Goal: Task Accomplishment & Management: Use online tool/utility

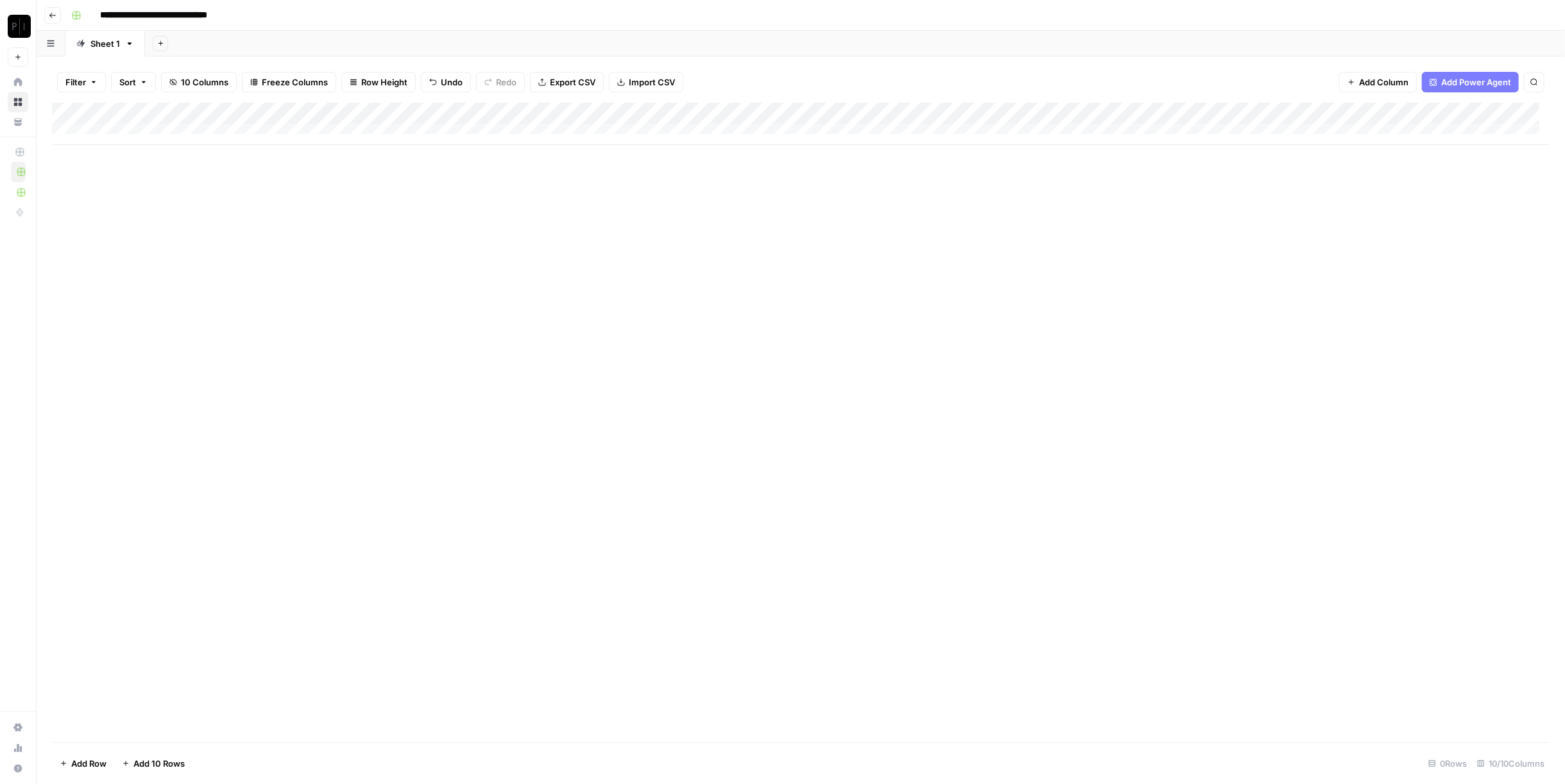
drag, startPoint x: 1444, startPoint y: 116, endPoint x: 1432, endPoint y: 114, distance: 12.2
click at [1432, 114] on div "Add Column" at bounding box center [800, 124] width 1497 height 43
drag, startPoint x: 1434, startPoint y: 109, endPoint x: 946, endPoint y: 91, distance: 488.3
click at [946, 91] on div "Filter Sort 10 Columns Freeze Columns Row Height Undo Redo Export CSV Import CS…" at bounding box center [800, 420] width 1528 height 727
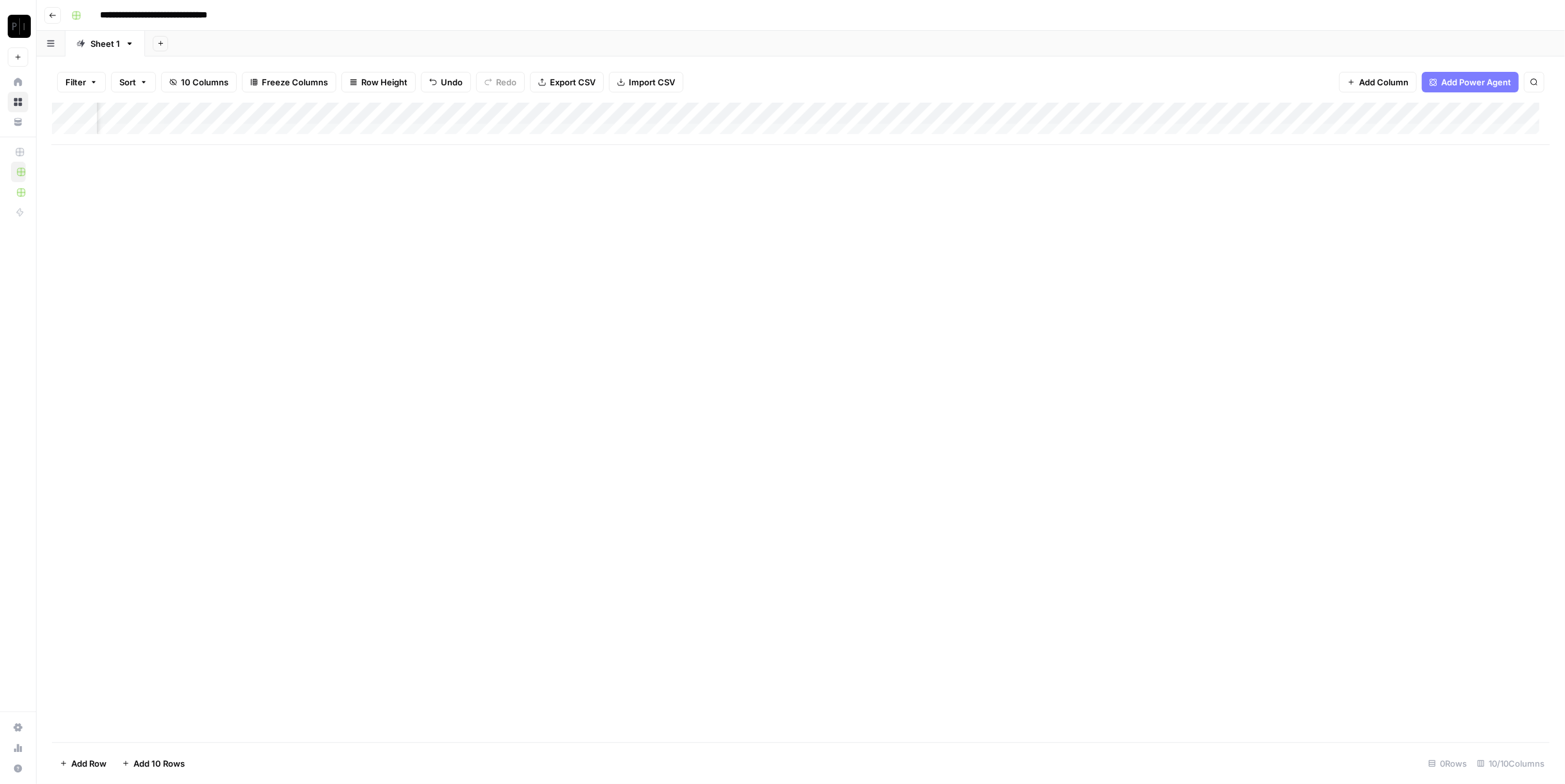
drag, startPoint x: 1275, startPoint y: 111, endPoint x: 882, endPoint y: 101, distance: 393.1
click at [882, 101] on div "Filter Sort 10 Columns Freeze Columns Row Height Undo Redo Export CSV Import CS…" at bounding box center [800, 420] width 1528 height 727
click at [625, 73] on button "Import CSV" at bounding box center [646, 82] width 74 height 20
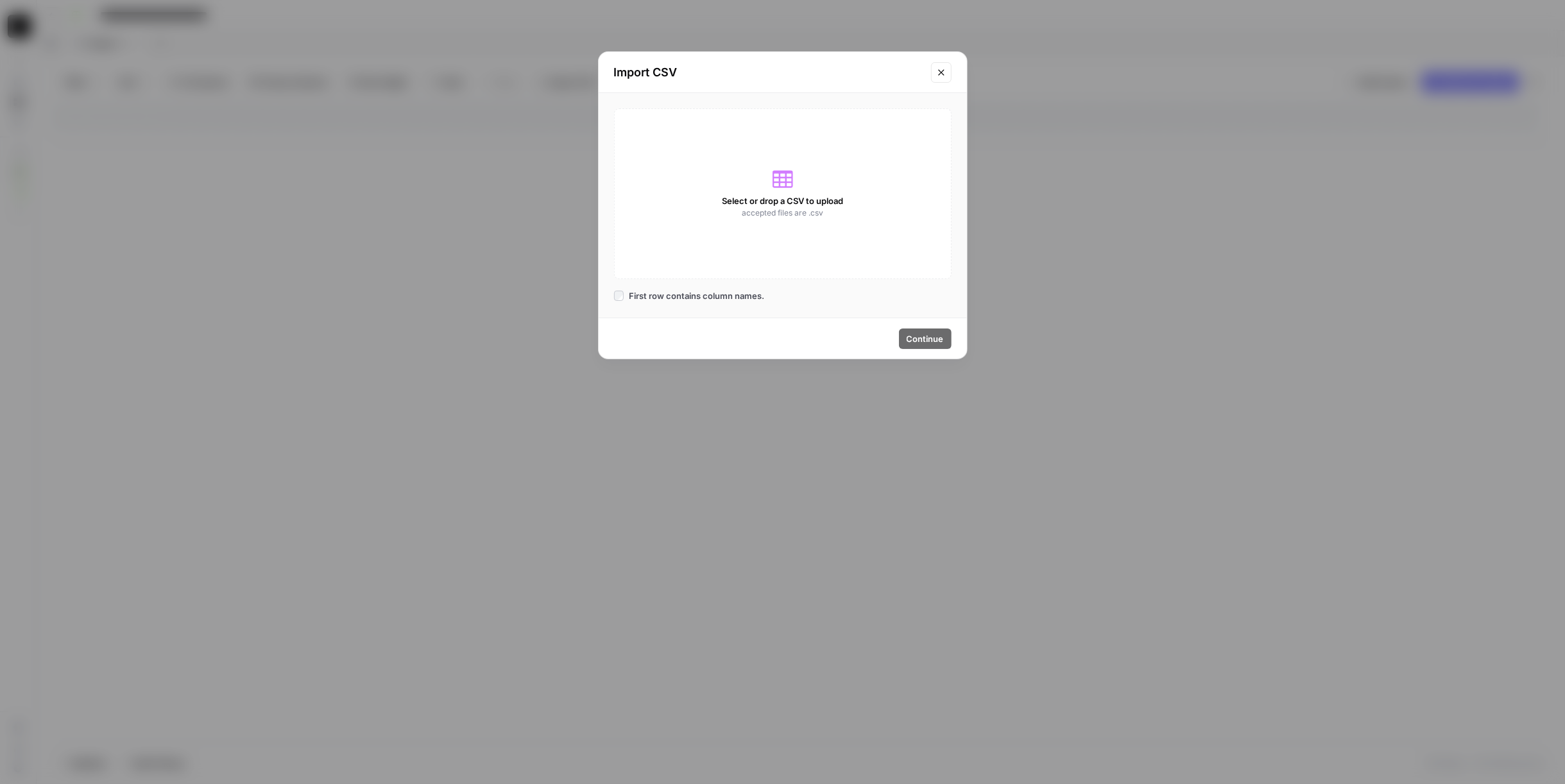
click at [819, 195] on span "Select or drop a CSV to upload" at bounding box center [782, 201] width 121 height 13
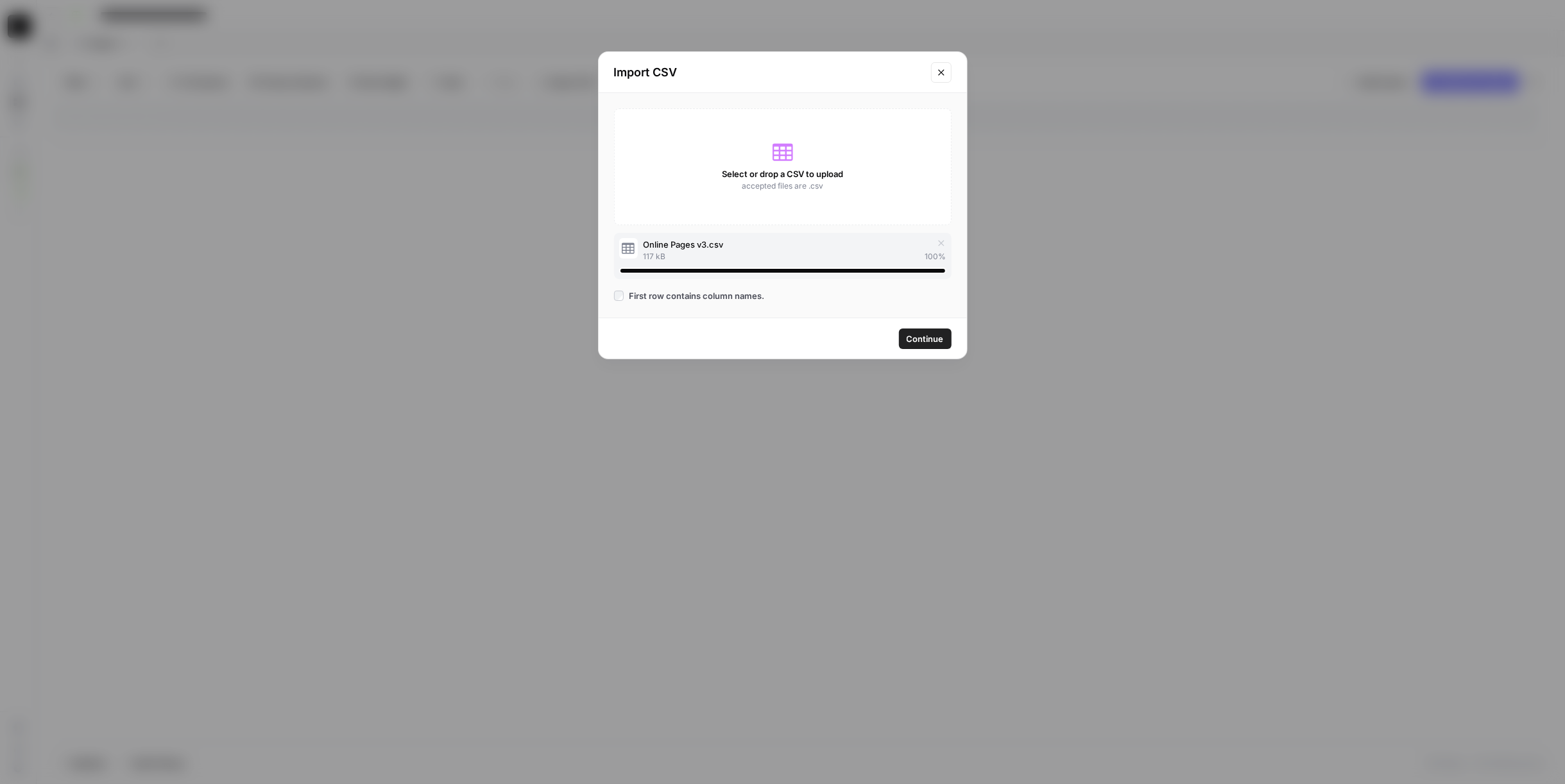
click at [940, 343] on span "Continue" at bounding box center [925, 339] width 37 height 13
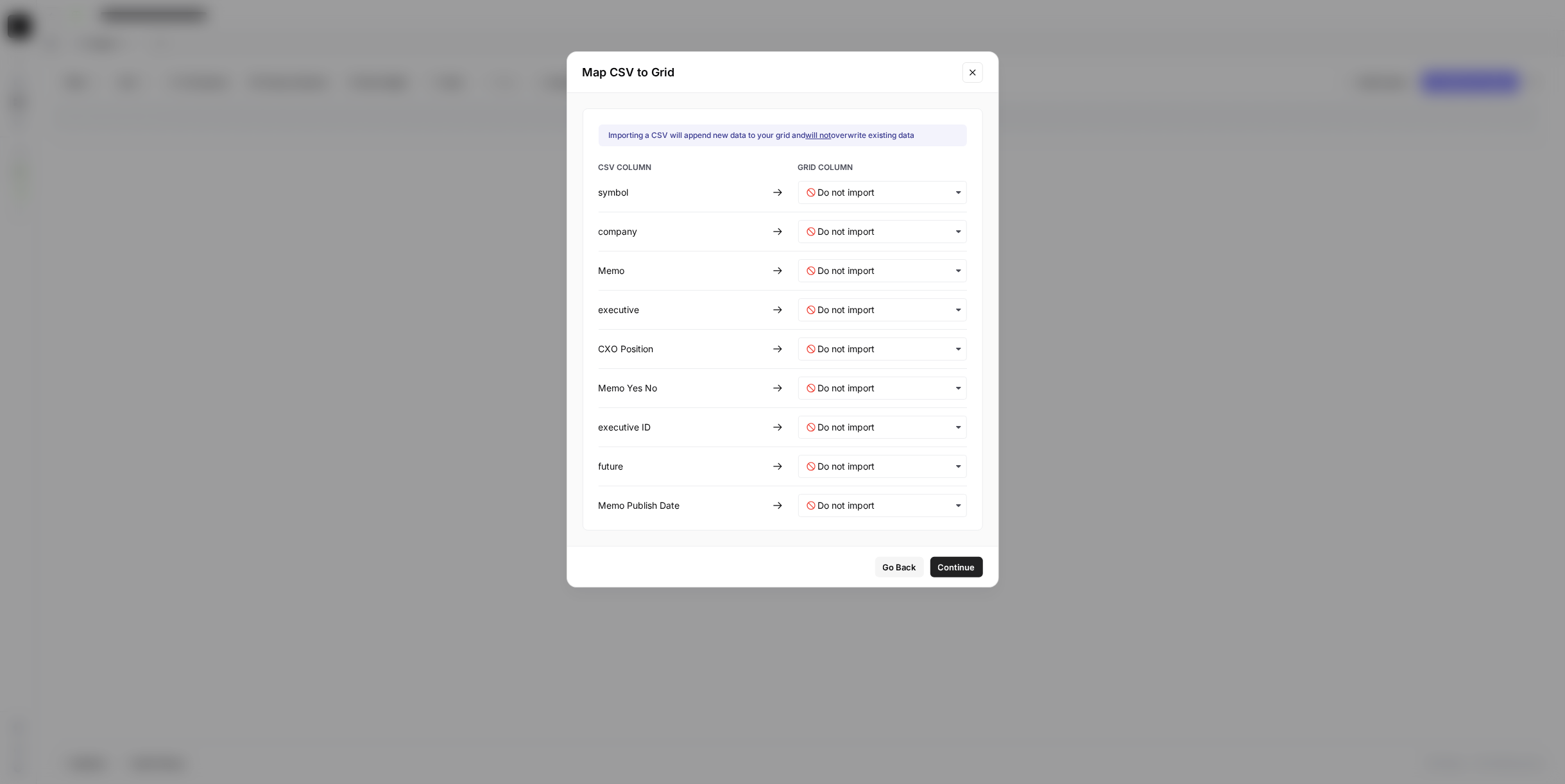
click at [881, 181] on div "button" at bounding box center [883, 193] width 169 height 23
click at [864, 224] on div "symbol" at bounding box center [874, 226] width 151 height 23
click at [855, 227] on input "text" at bounding box center [888, 231] width 141 height 13
click at [864, 291] on div "company" at bounding box center [874, 288] width 151 height 23
click at [847, 274] on input "text" at bounding box center [888, 270] width 141 height 13
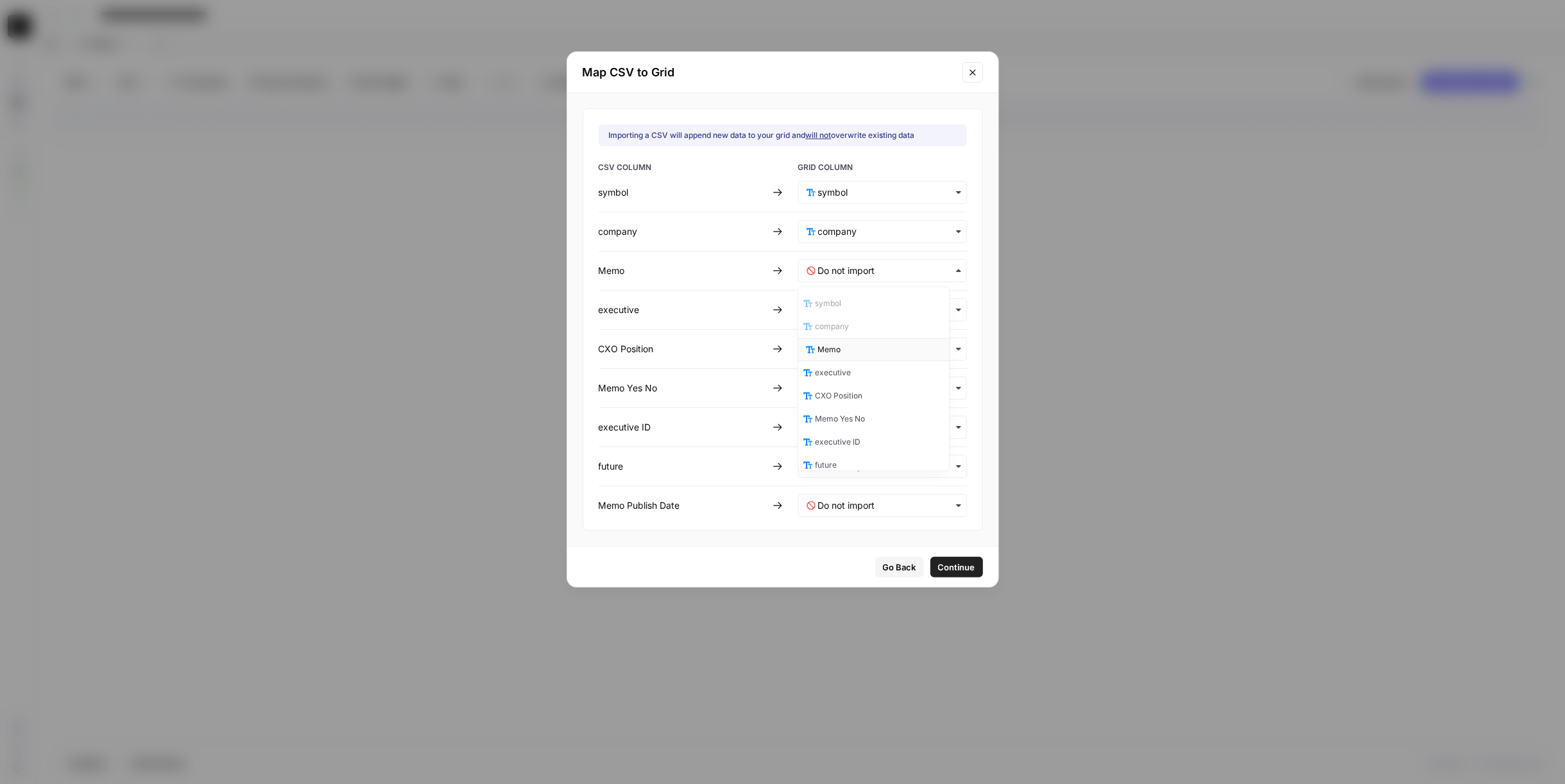
click at [878, 354] on div "Memo" at bounding box center [874, 349] width 151 height 23
click at [850, 312] on input "text" at bounding box center [888, 310] width 141 height 13
click at [843, 412] on span "executive" at bounding box center [836, 412] width 36 height 11
click at [852, 344] on Position-mapping "text" at bounding box center [888, 349] width 141 height 13
click at [866, 464] on div "CXO Position" at bounding box center [874, 474] width 151 height 23
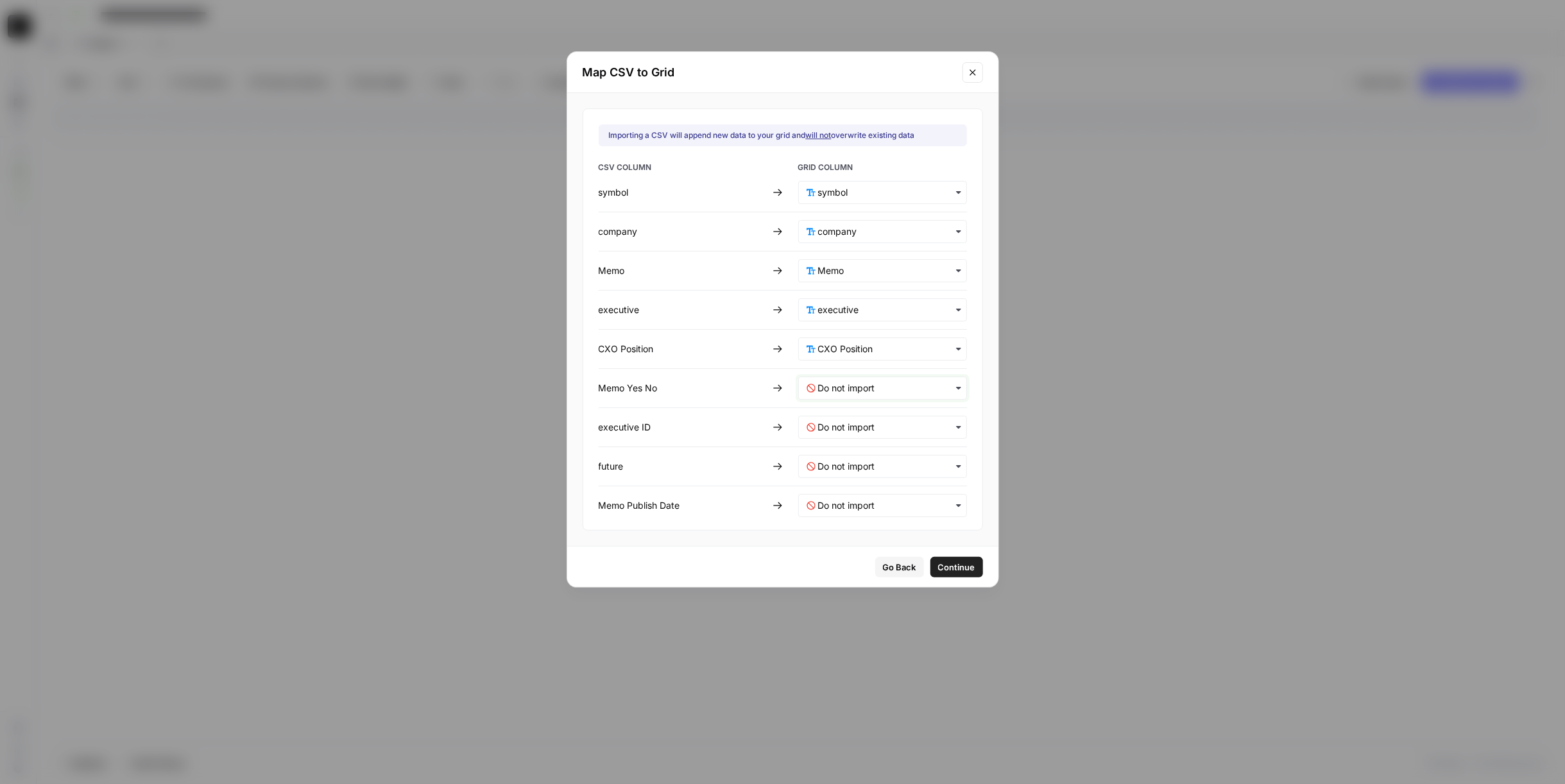
click at [850, 387] on No-mapping "text" at bounding box center [888, 388] width 141 height 13
click at [869, 533] on div "Memo Yes No" at bounding box center [874, 536] width 151 height 23
click at [865, 429] on ID-mapping "text" at bounding box center [888, 427] width 141 height 13
click at [871, 595] on div "executive ID" at bounding box center [874, 597] width 151 height 23
click at [884, 446] on div "CSV COLUMN GRID COLUMN symbol company Memo executive CXO Position Memo Yes No e…" at bounding box center [782, 339] width 368 height 356
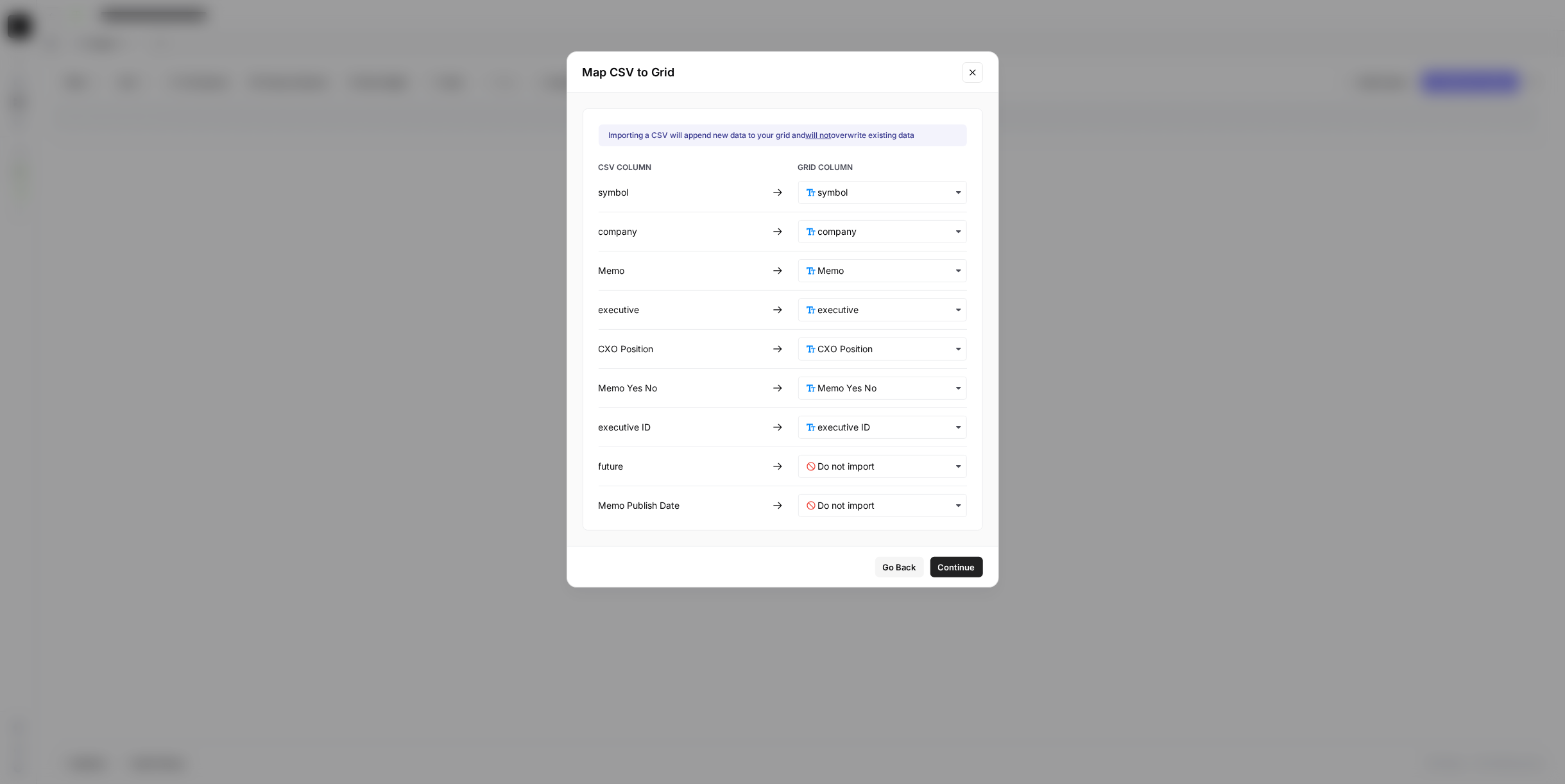
click at [885, 455] on div "button" at bounding box center [883, 466] width 169 height 23
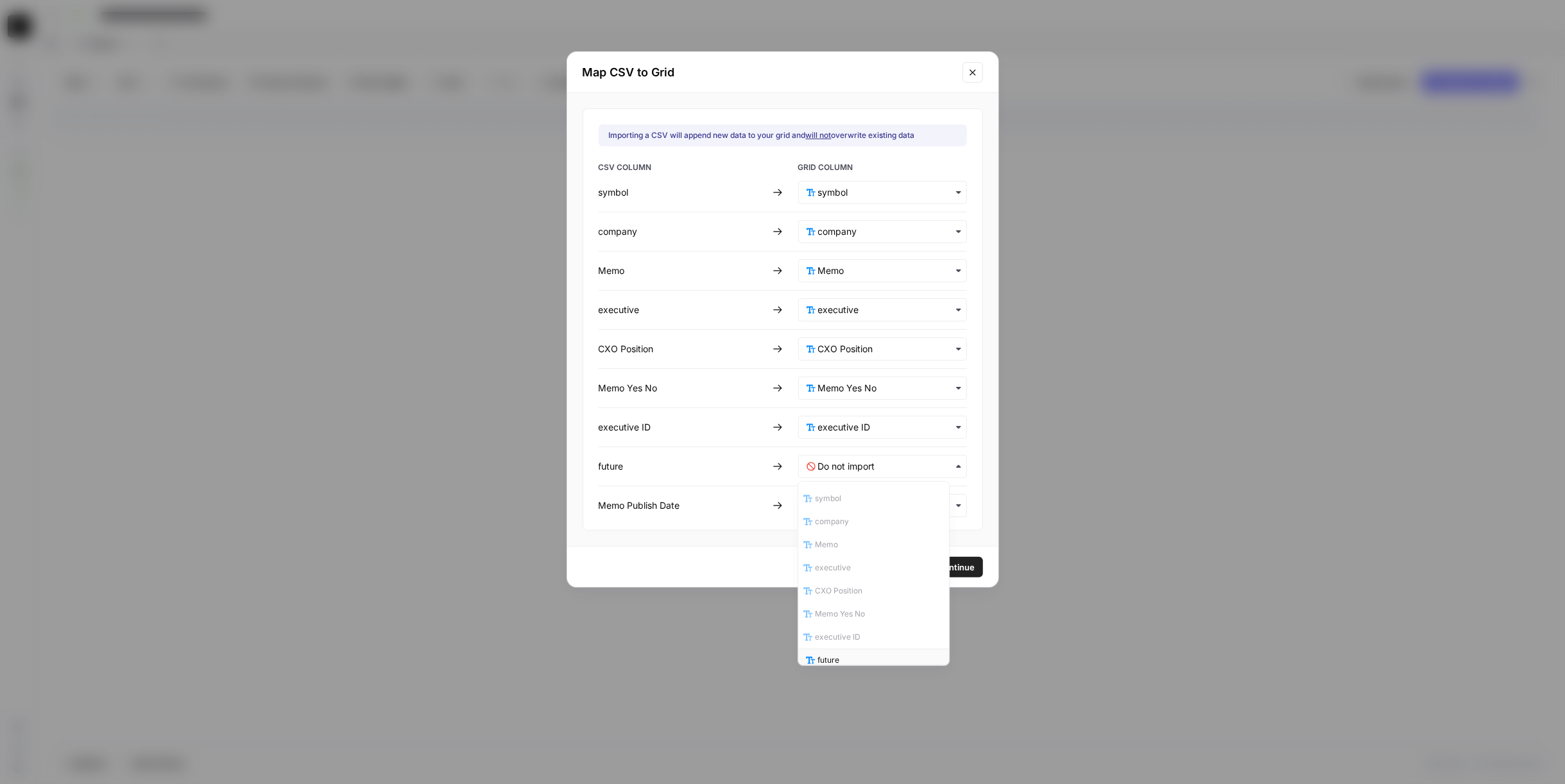
scroll to position [2, 0]
click at [853, 647] on div "future" at bounding box center [874, 658] width 151 height 23
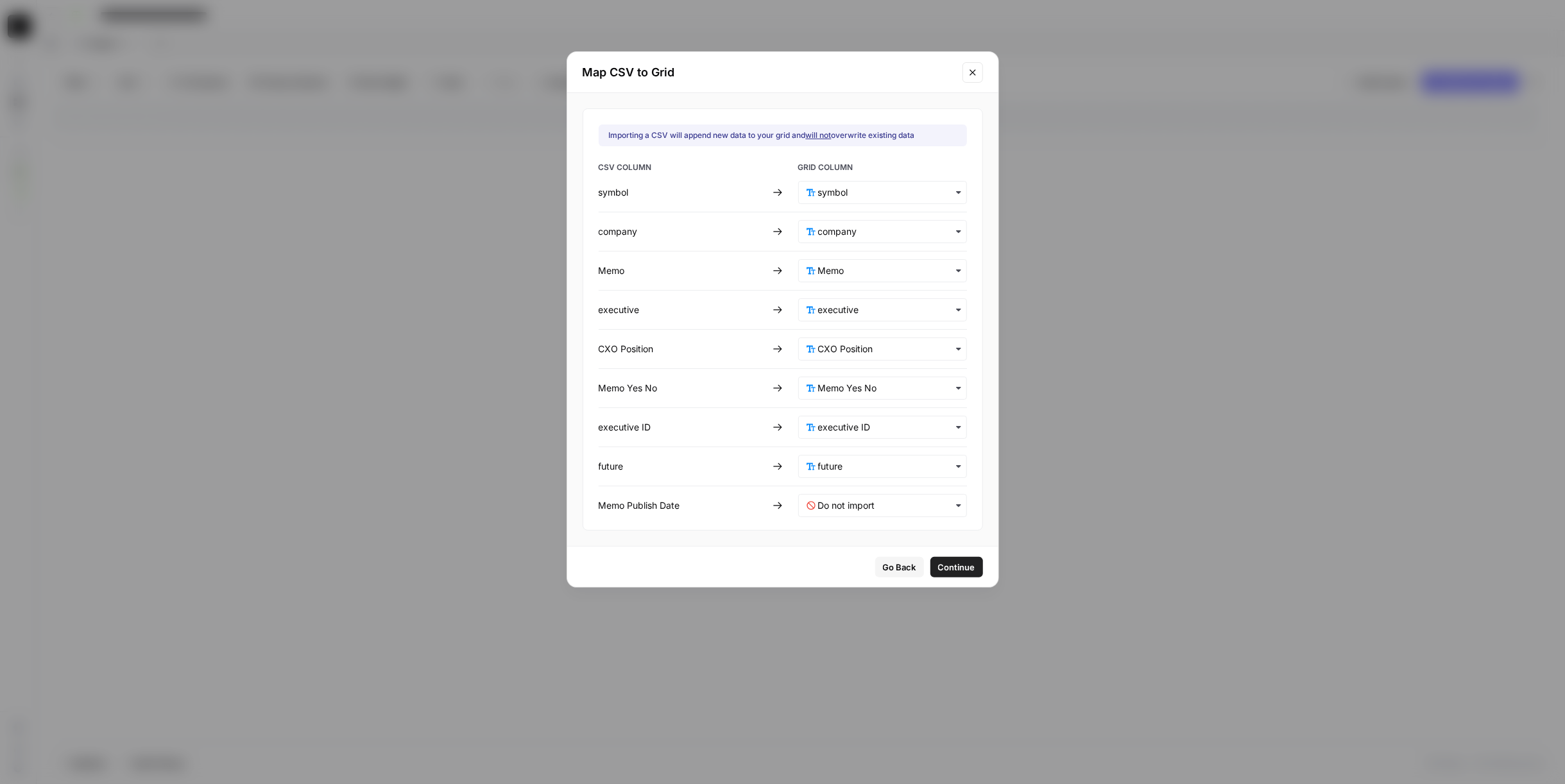
click at [848, 511] on div "button" at bounding box center [883, 506] width 169 height 23
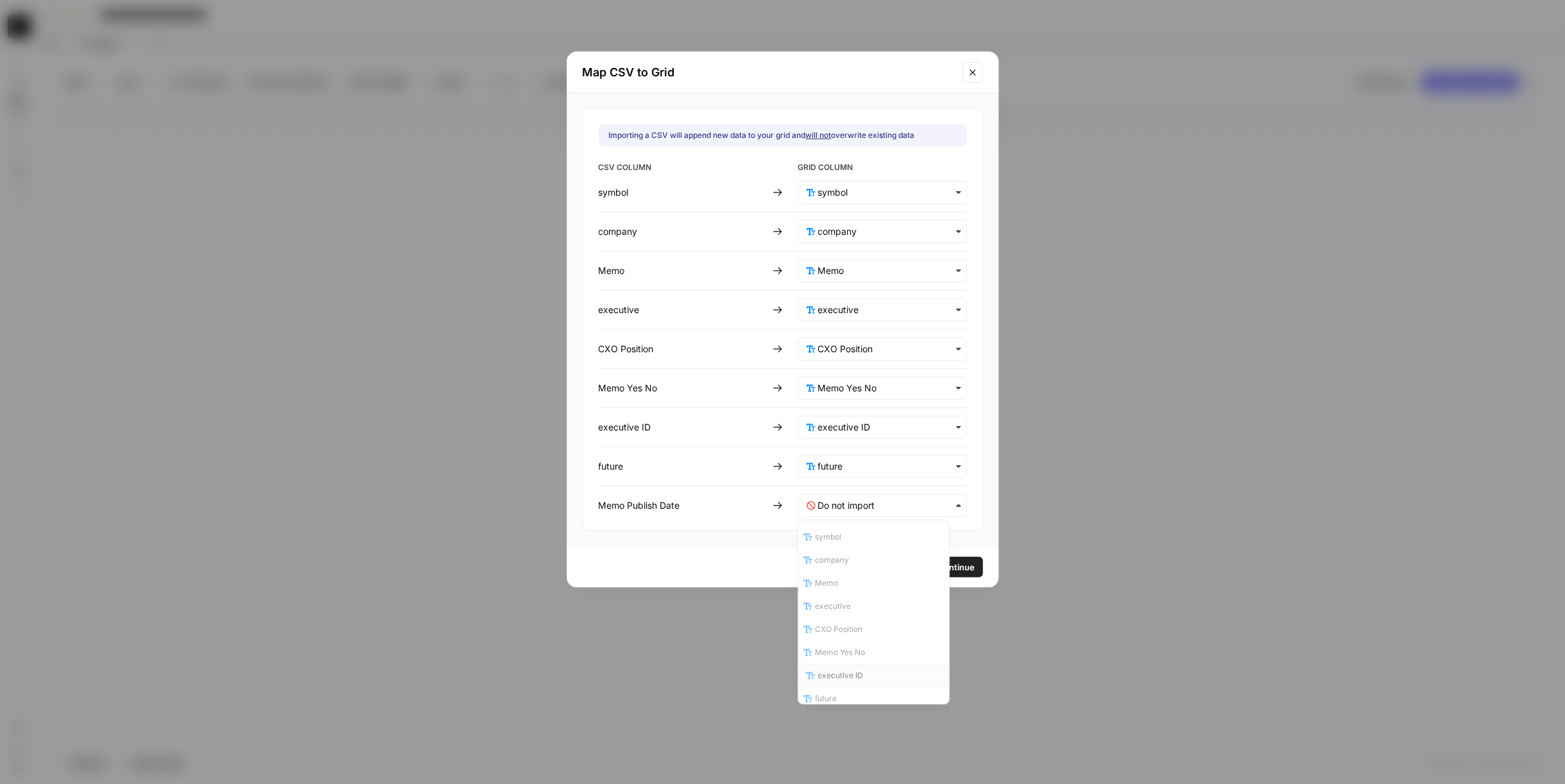
scroll to position [74, 0]
click at [863, 649] on div "Memo Publish Date" at bounding box center [874, 647] width 151 height 23
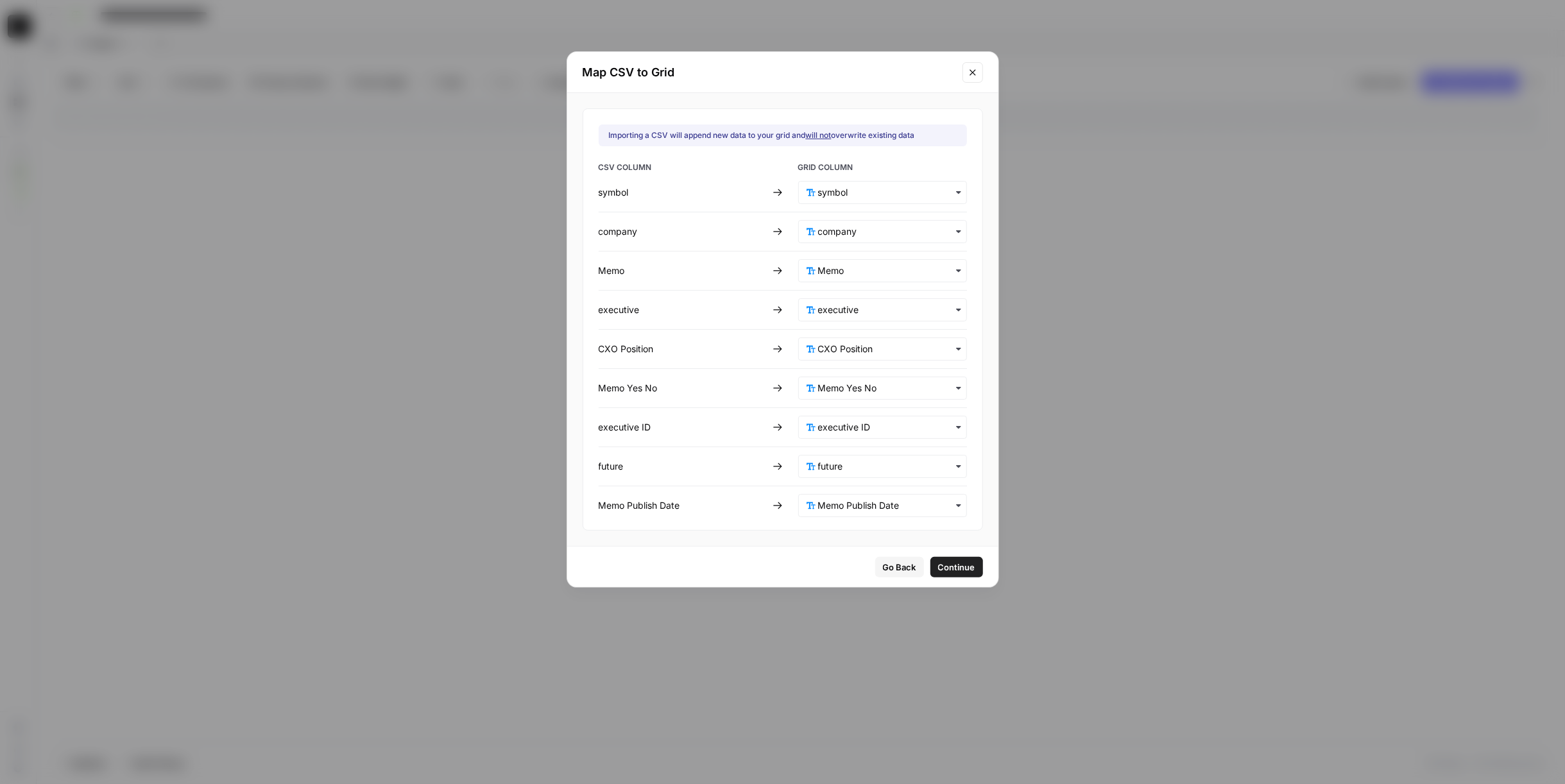
click at [938, 568] on span "Continue" at bounding box center [957, 566] width 37 height 13
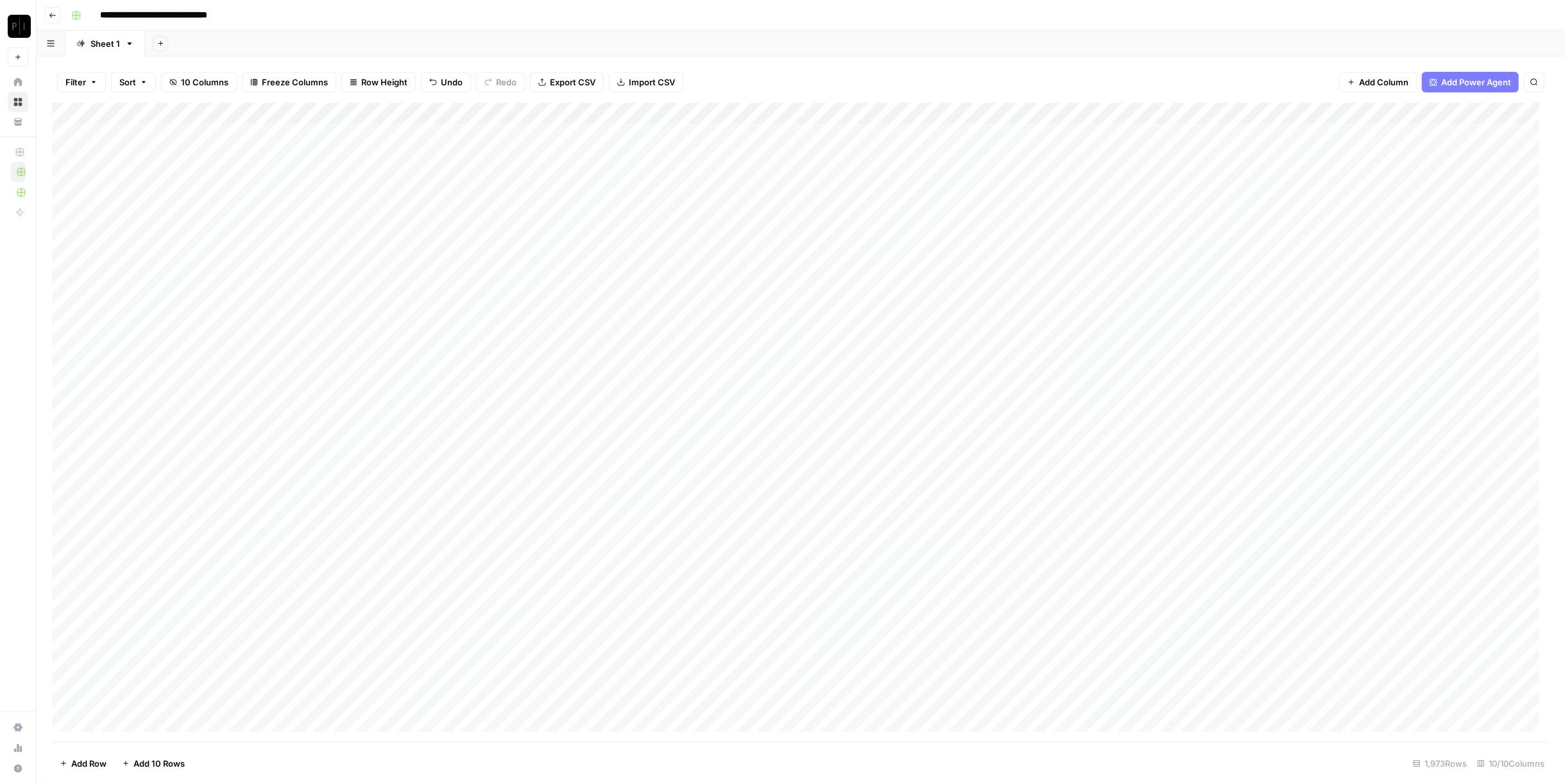
click at [75, 118] on div "Add Column" at bounding box center [800, 422] width 1497 height 640
click at [118, 760] on span "Delete 1973 Rows" at bounding box center [95, 763] width 70 height 13
click at [738, 147] on span "Delete" at bounding box center [737, 148] width 28 height 13
drag, startPoint x: 521, startPoint y: 116, endPoint x: 1406, endPoint y: 116, distance: 885.0
click at [1405, 118] on div "Add Column" at bounding box center [800, 124] width 1497 height 43
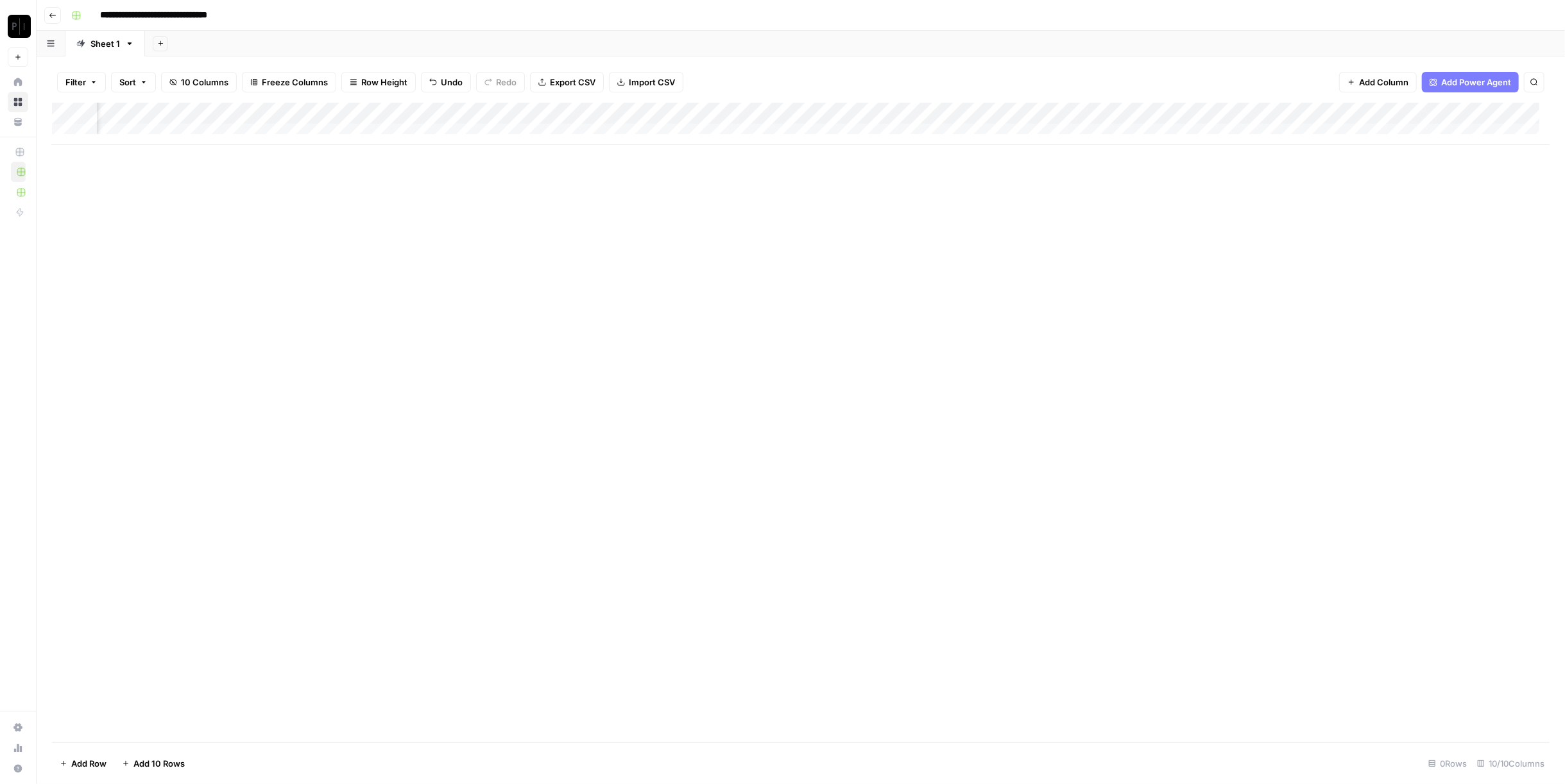
scroll to position [0, 389]
drag, startPoint x: 1103, startPoint y: 110, endPoint x: 1333, endPoint y: 120, distance: 230.2
click at [1333, 120] on div "Add Column" at bounding box center [800, 124] width 1497 height 43
drag, startPoint x: 587, startPoint y: 78, endPoint x: 652, endPoint y: 56, distance: 68.6
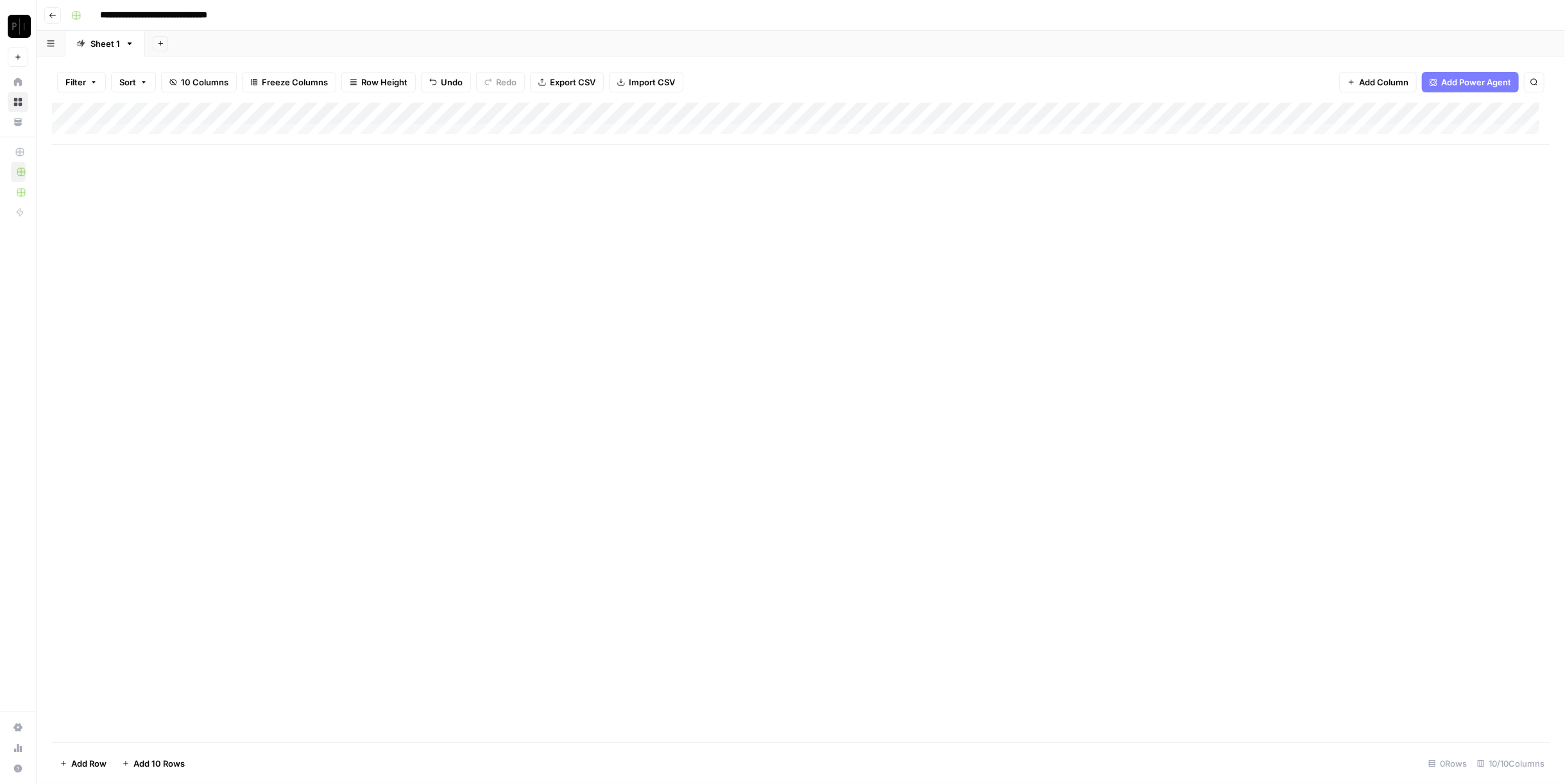
click at [652, 51] on div "**********" at bounding box center [800, 392] width 1528 height 784
click at [651, 73] on button "Import CSV" at bounding box center [646, 82] width 74 height 20
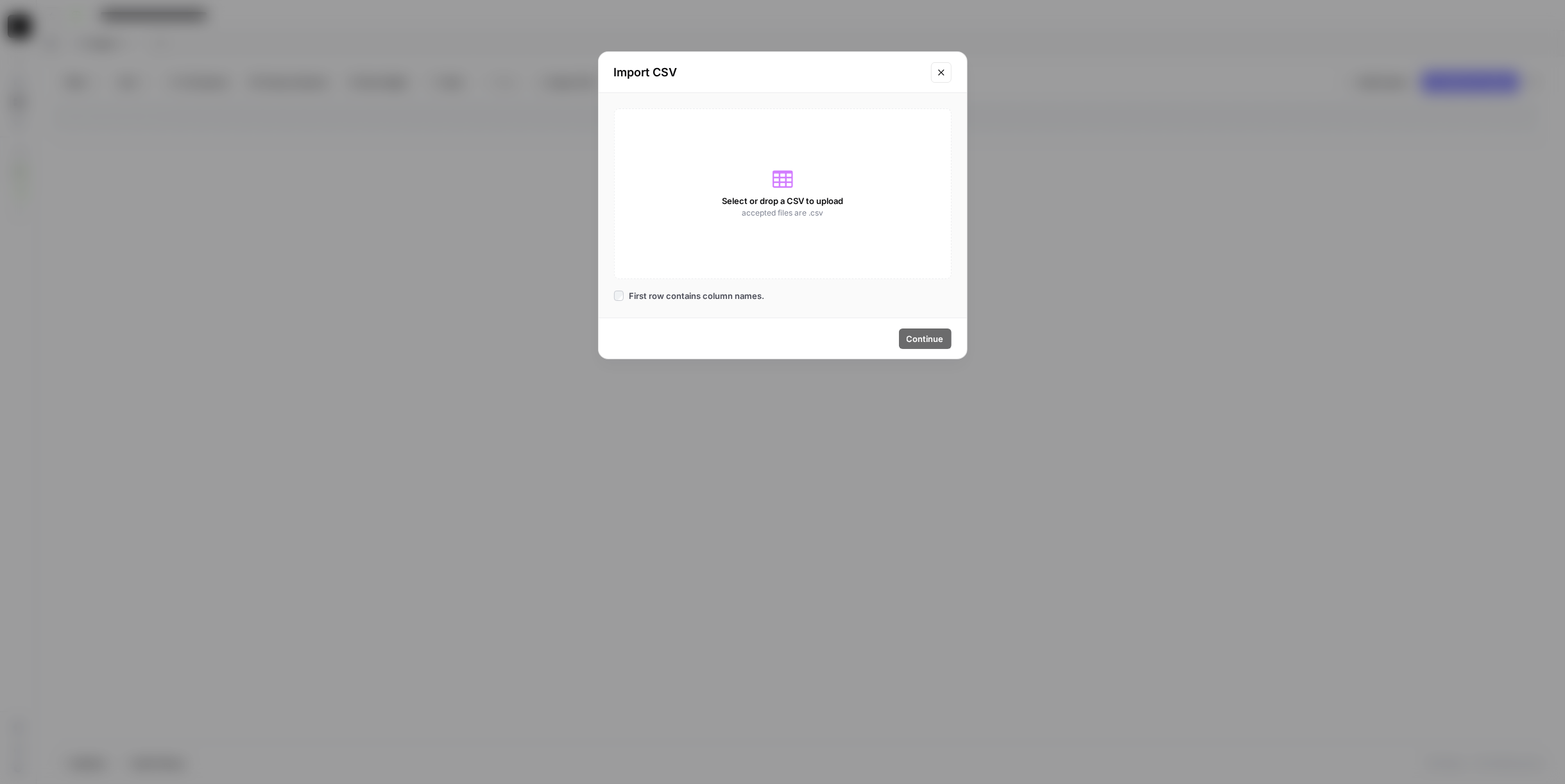
click at [761, 182] on div "Select or drop a CSV to upload accepted files are .csv" at bounding box center [782, 193] width 337 height 170
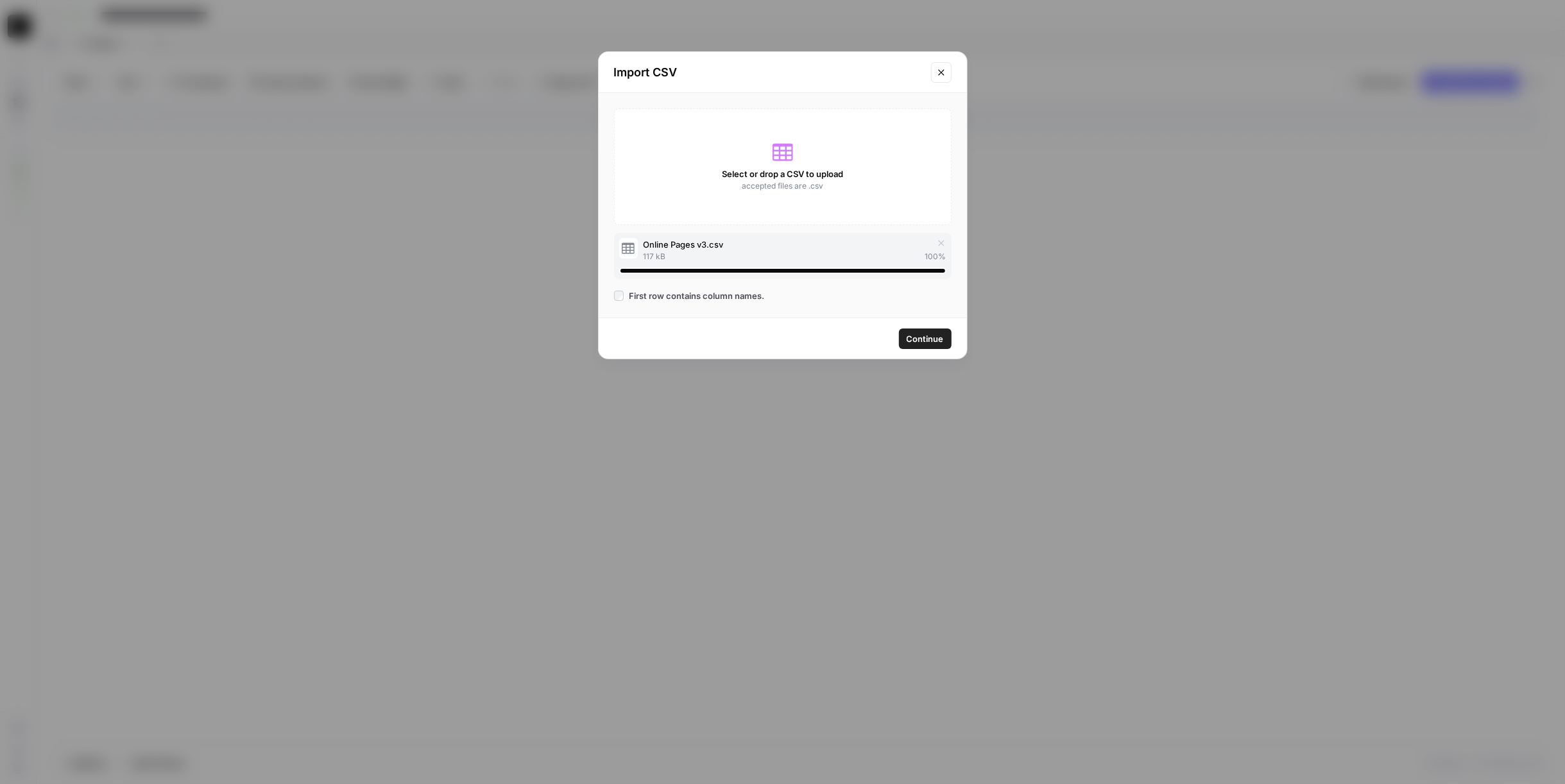
click at [921, 321] on div "Continue" at bounding box center [782, 339] width 368 height 41
click at [927, 333] on span "Continue" at bounding box center [925, 339] width 37 height 13
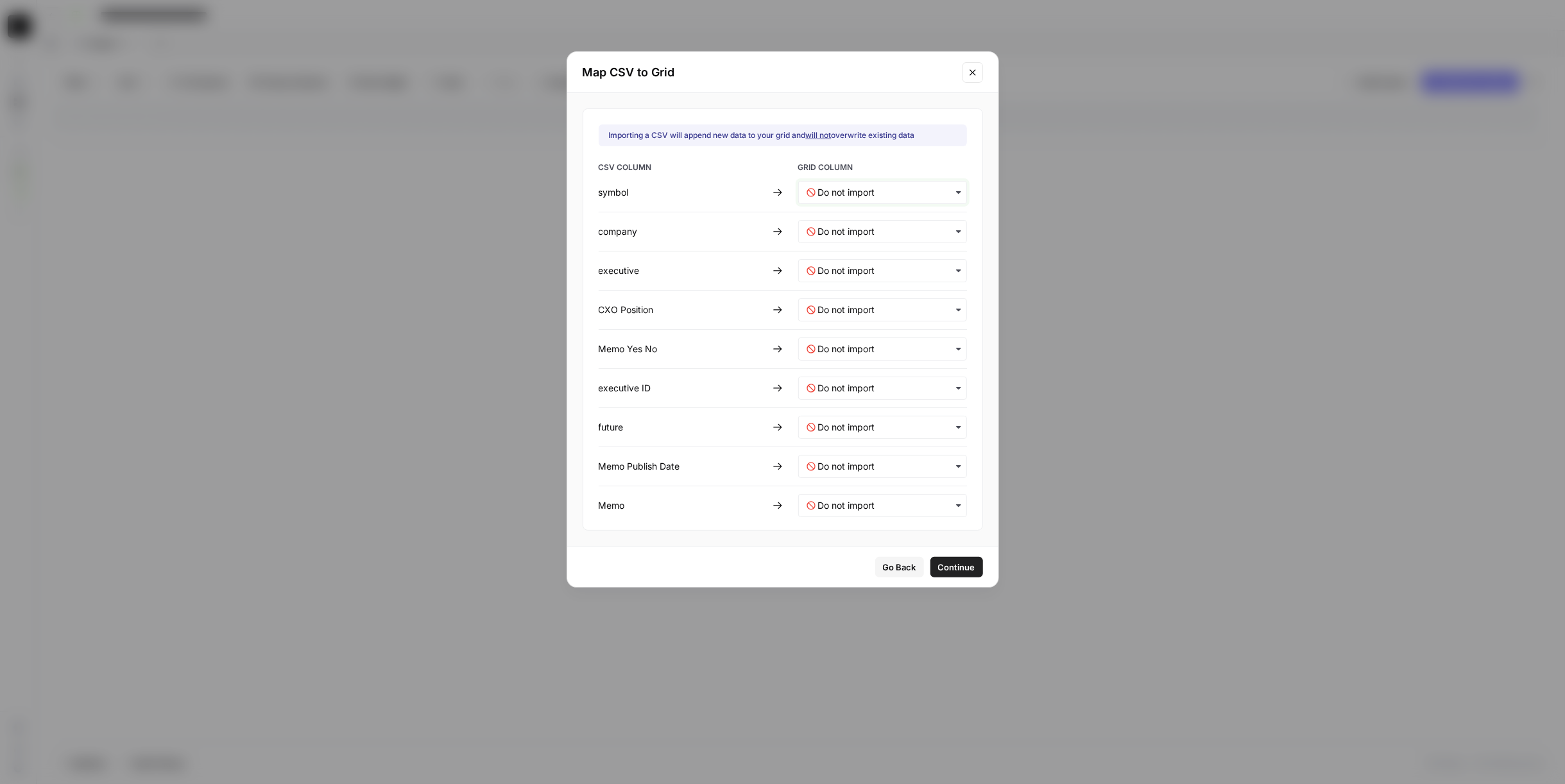
click at [832, 197] on input "text" at bounding box center [888, 192] width 141 height 13
click at [863, 229] on div "symbol" at bounding box center [874, 226] width 151 height 23
click at [855, 235] on input "text" at bounding box center [888, 231] width 141 height 13
click at [875, 283] on div "company" at bounding box center [874, 288] width 151 height 23
click at [862, 267] on input "text" at bounding box center [888, 270] width 141 height 13
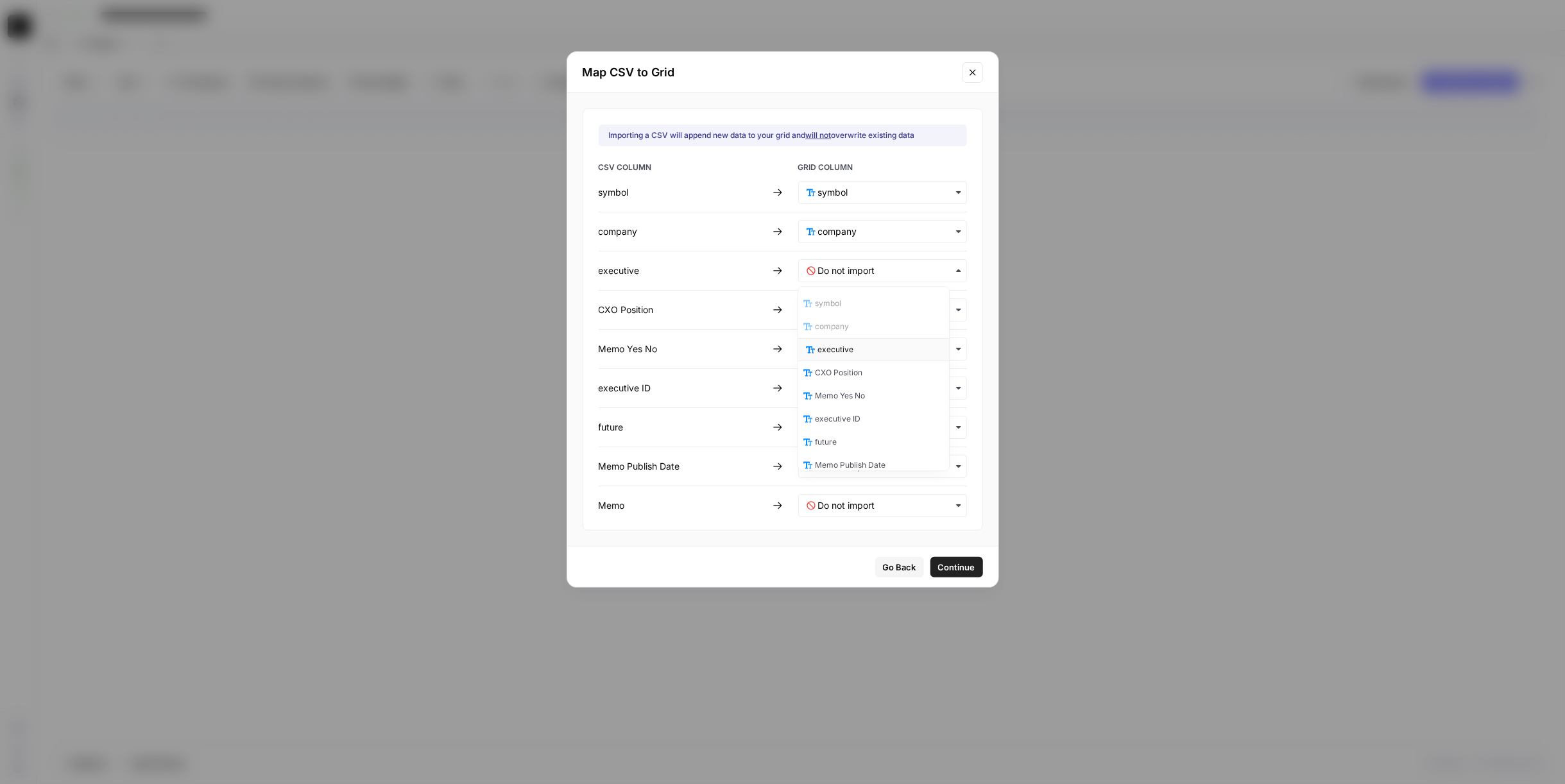
click at [878, 345] on div "executive" at bounding box center [874, 349] width 151 height 23
click at [860, 306] on Position-mapping "text" at bounding box center [888, 310] width 141 height 13
click at [891, 407] on div "CXO Position" at bounding box center [874, 412] width 151 height 23
click at [870, 343] on No-mapping "text" at bounding box center [888, 349] width 141 height 13
click at [882, 466] on div "Memo Yes No" at bounding box center [874, 474] width 151 height 23
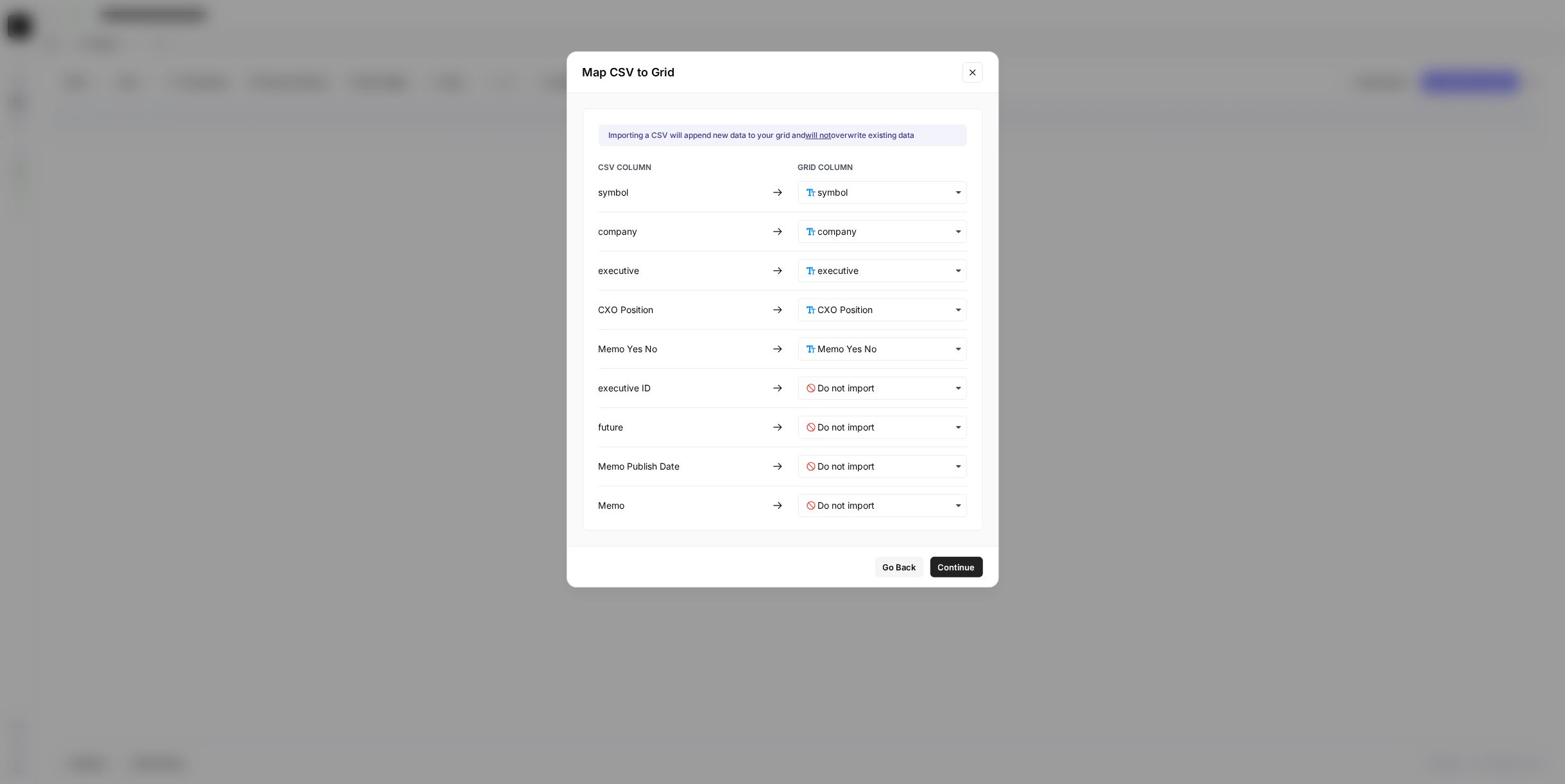
click at [875, 377] on div "button" at bounding box center [883, 388] width 169 height 23
click at [881, 535] on div "executive ID" at bounding box center [874, 536] width 151 height 23
click at [865, 428] on input "text" at bounding box center [888, 427] width 141 height 13
click at [863, 582] on div "executive ID" at bounding box center [874, 574] width 151 height 23
click at [712, 564] on div "Go Back Continue" at bounding box center [783, 567] width 431 height 41
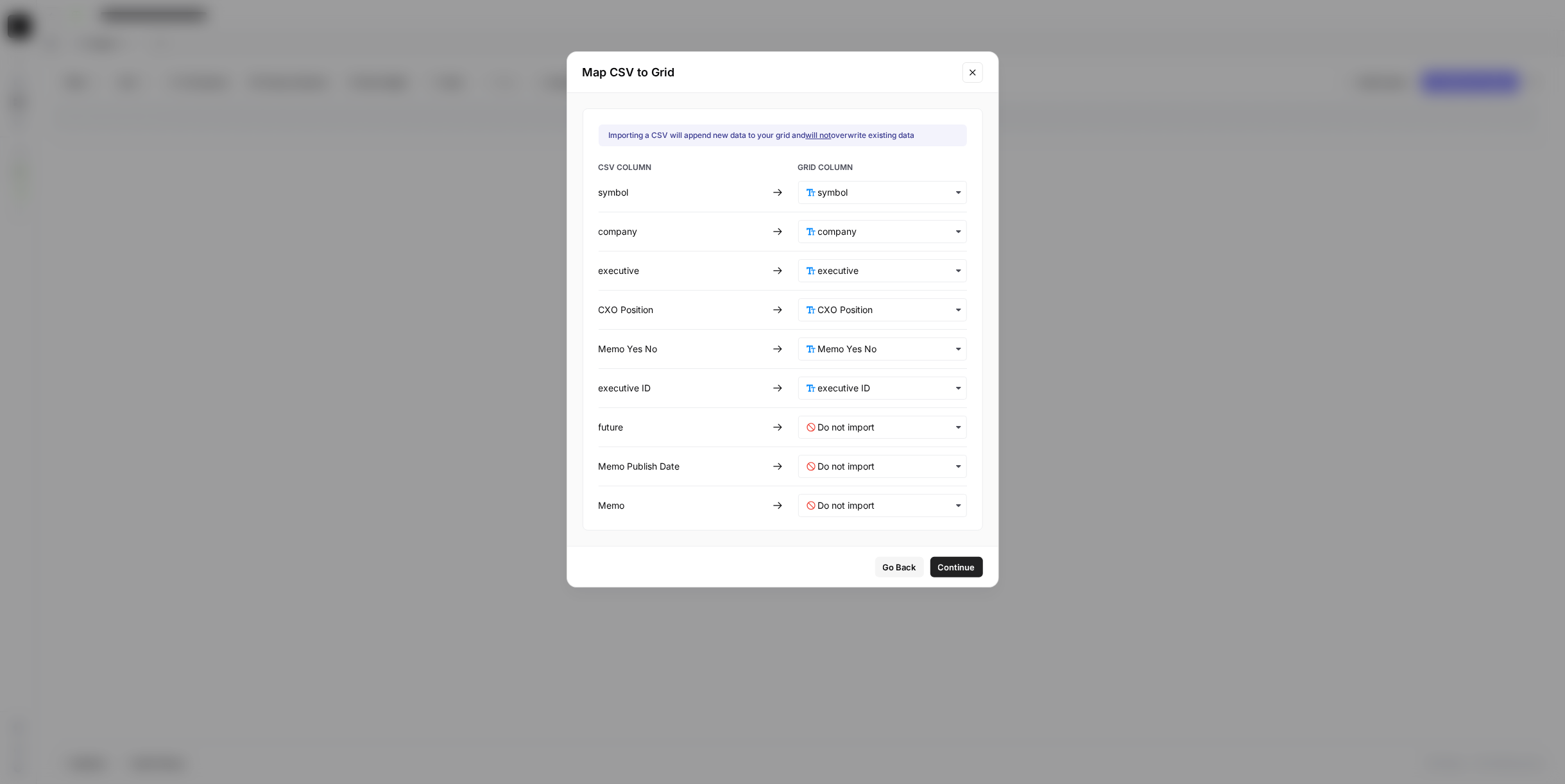
click at [942, 566] on span "Continue" at bounding box center [957, 566] width 37 height 13
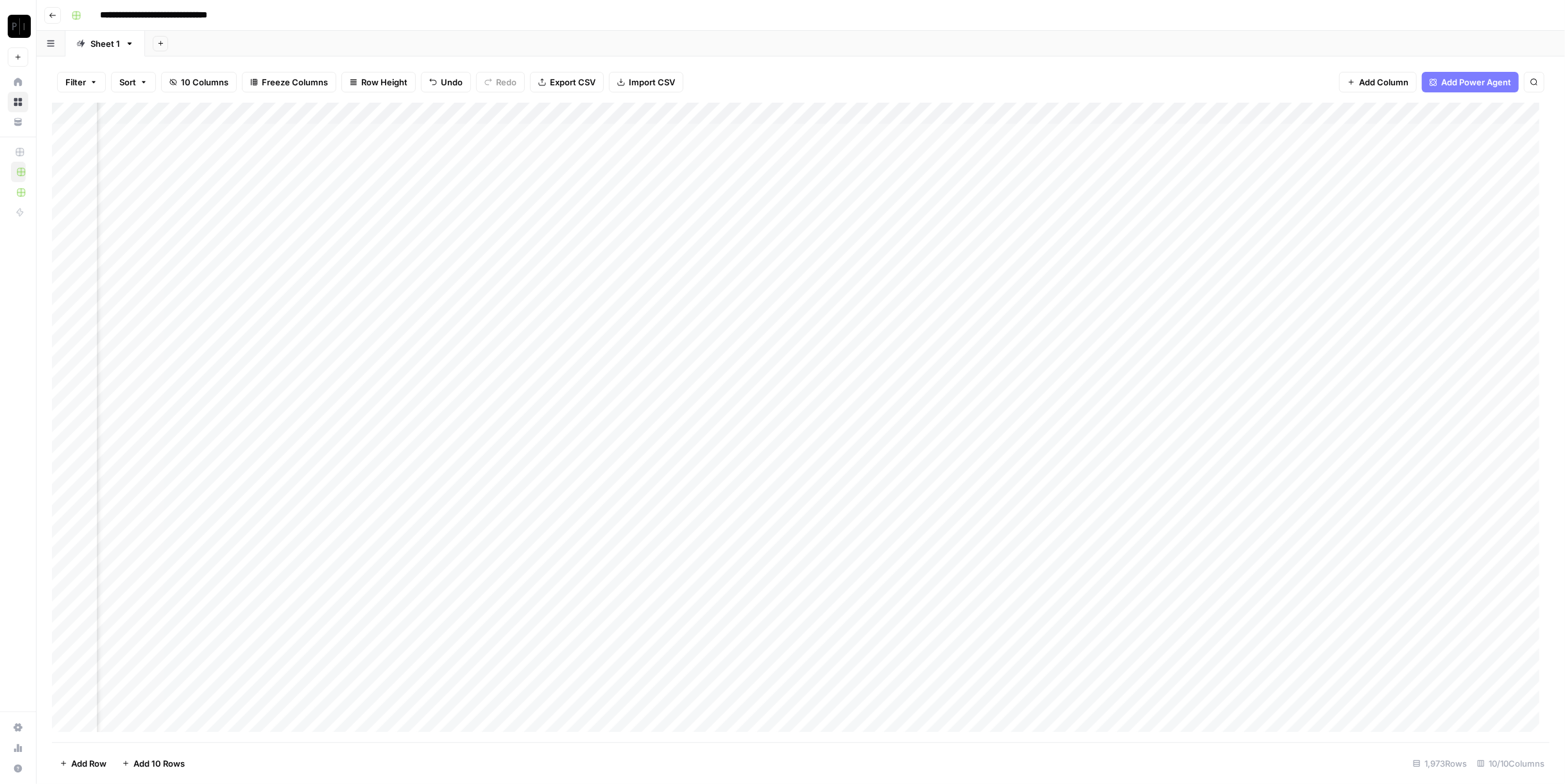
scroll to position [0, 364]
click at [1470, 135] on div "Add Column" at bounding box center [800, 422] width 1497 height 640
click at [1458, 112] on div "Add Column" at bounding box center [800, 422] width 1497 height 640
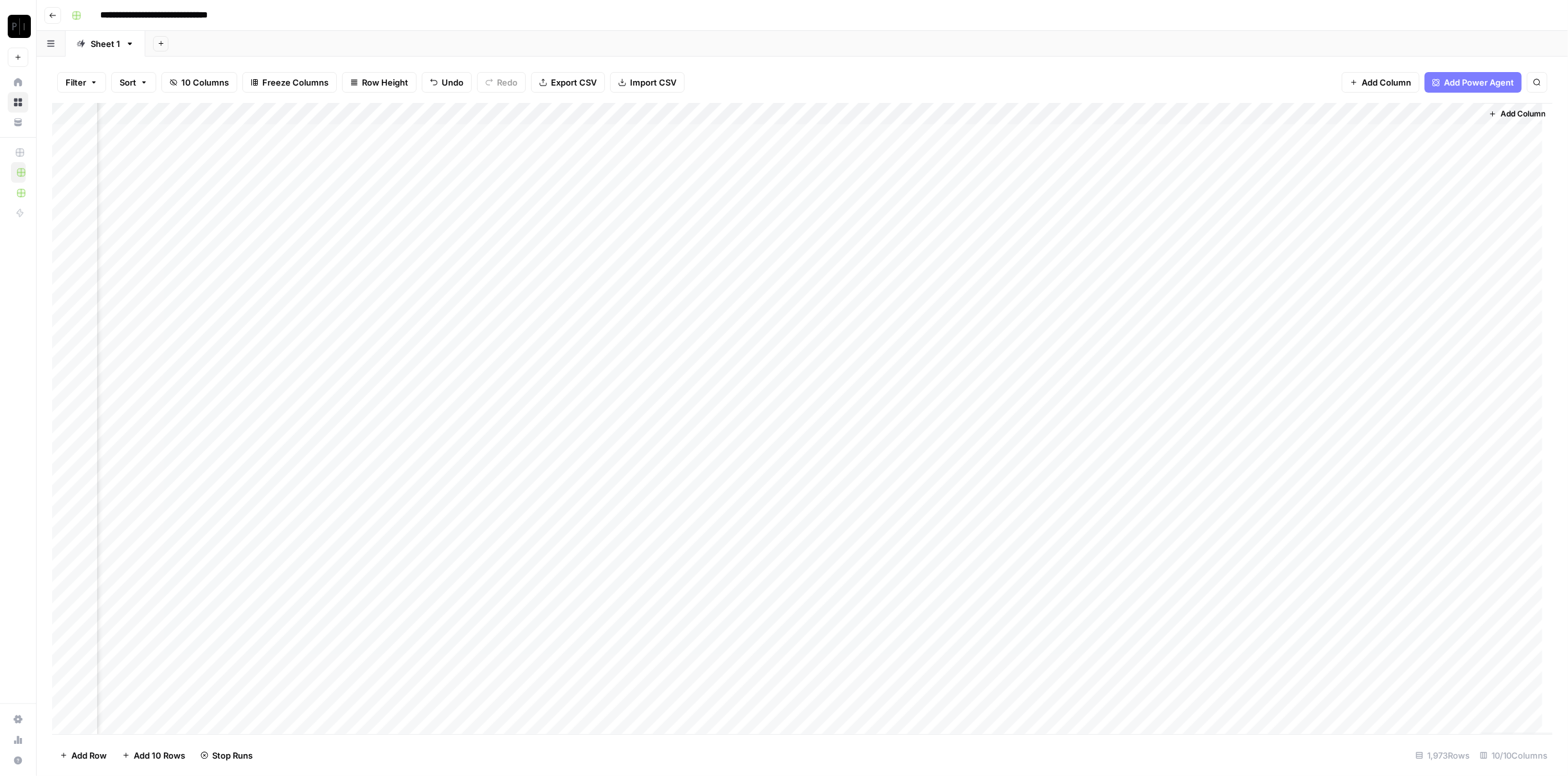
click at [1382, 155] on div "Add Column" at bounding box center [802, 424] width 1500 height 642
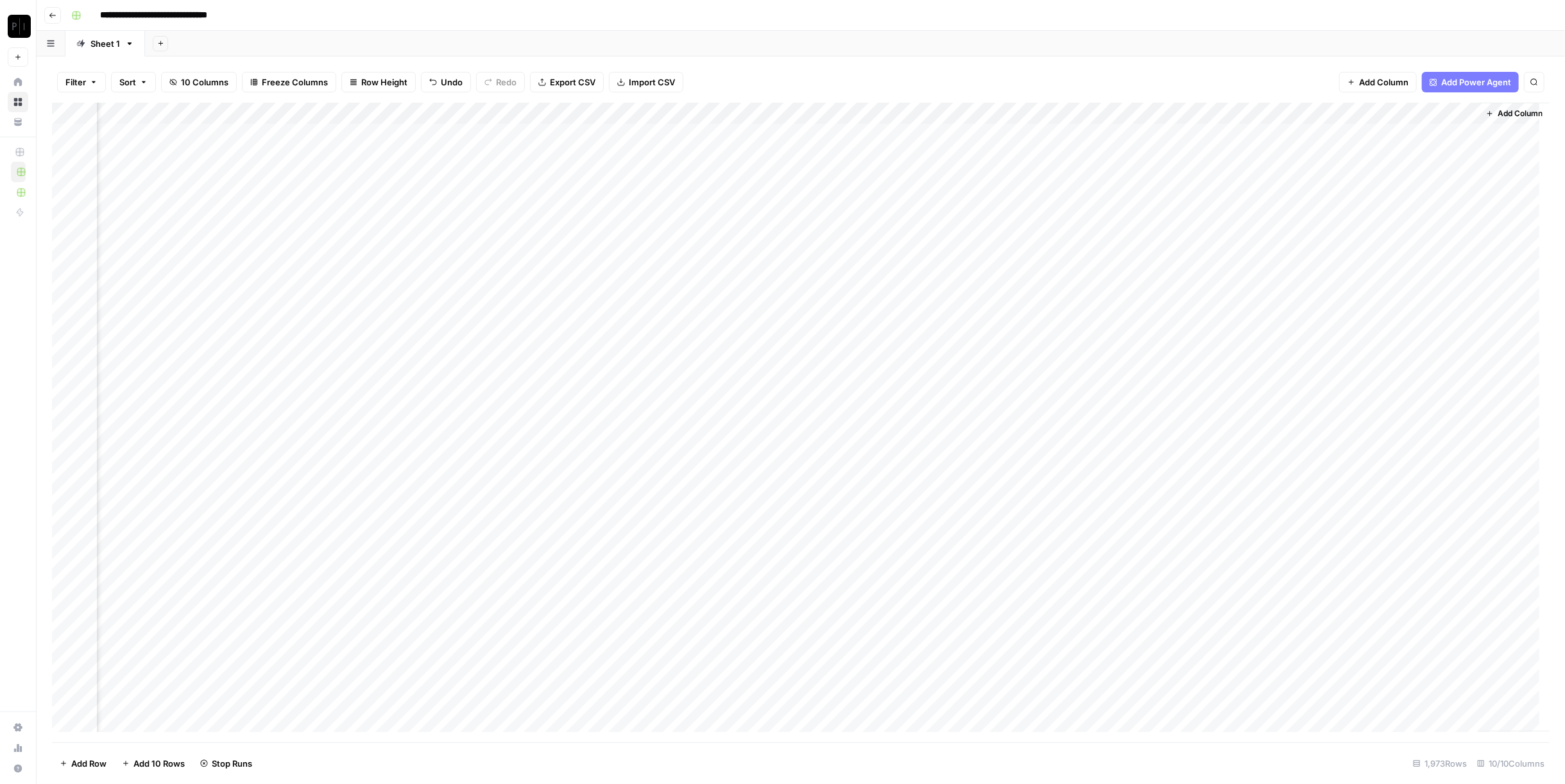
click at [1378, 178] on div "Add Column" at bounding box center [800, 422] width 1497 height 640
click at [1381, 199] on div "Add Column" at bounding box center [800, 422] width 1497 height 640
click at [1380, 221] on div "Add Column" at bounding box center [800, 422] width 1497 height 640
click at [1380, 244] on div "Add Column" at bounding box center [800, 422] width 1497 height 640
click at [1377, 264] on div "Add Column" at bounding box center [800, 422] width 1497 height 640
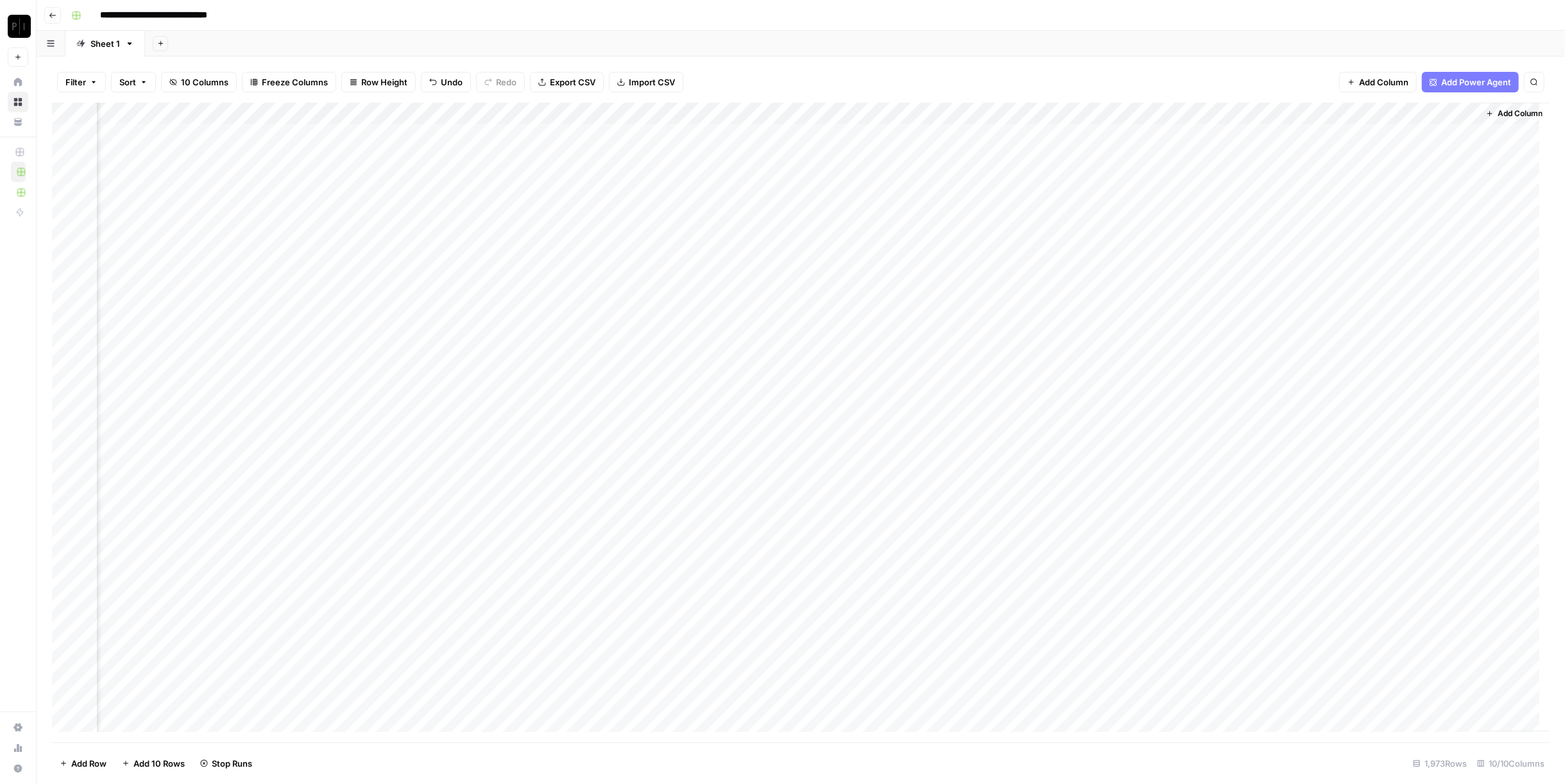
click at [1373, 205] on div "Add Column" at bounding box center [800, 422] width 1497 height 640
click at [1376, 241] on div "Add Column" at bounding box center [800, 422] width 1497 height 640
click at [1384, 291] on div "Add Column" at bounding box center [800, 422] width 1497 height 640
